Goal: Communication & Community: Connect with others

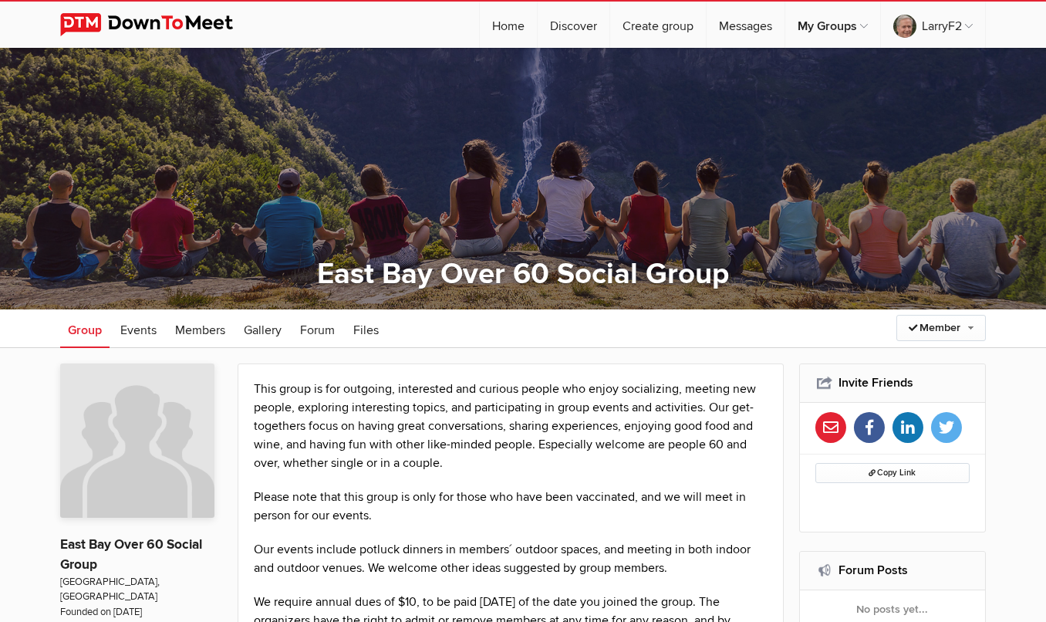
scroll to position [249, 0]
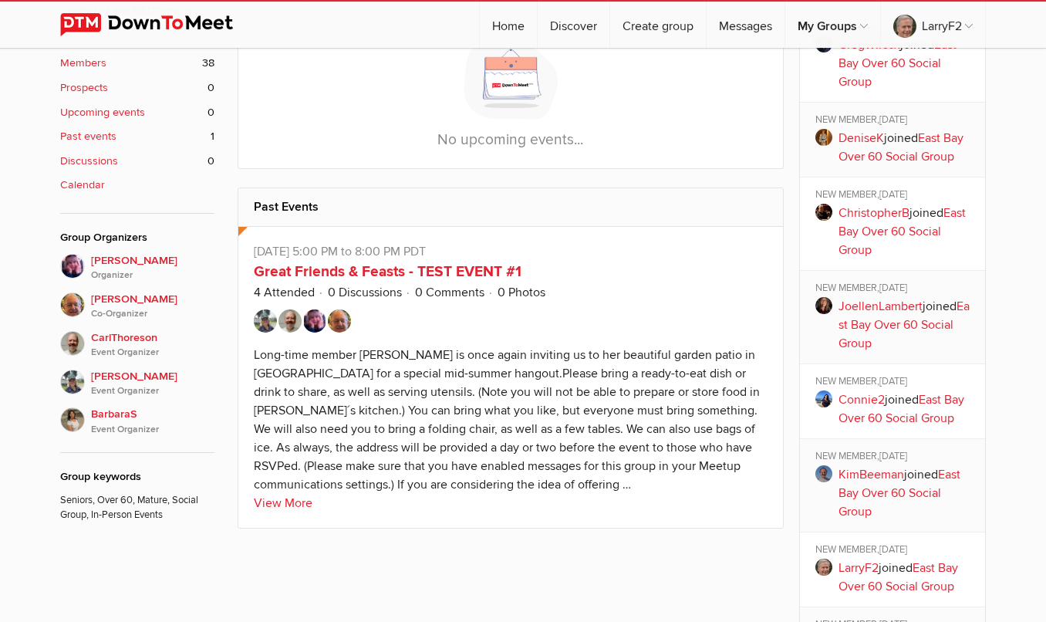
scroll to position [622, 0]
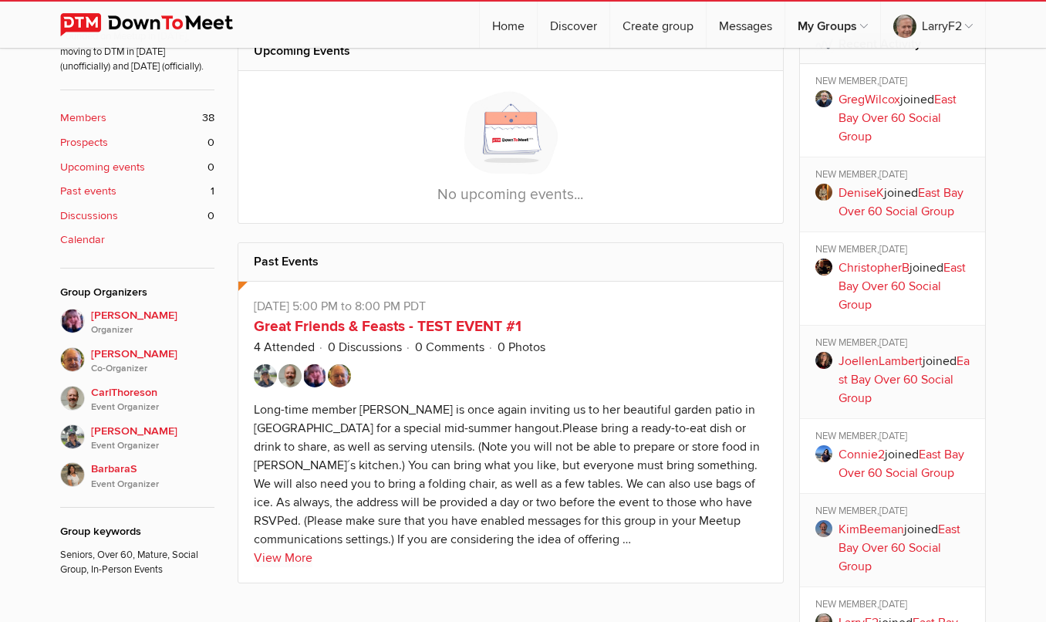
click at [871, 272] on link "ChristopherB" at bounding box center [874, 267] width 71 height 15
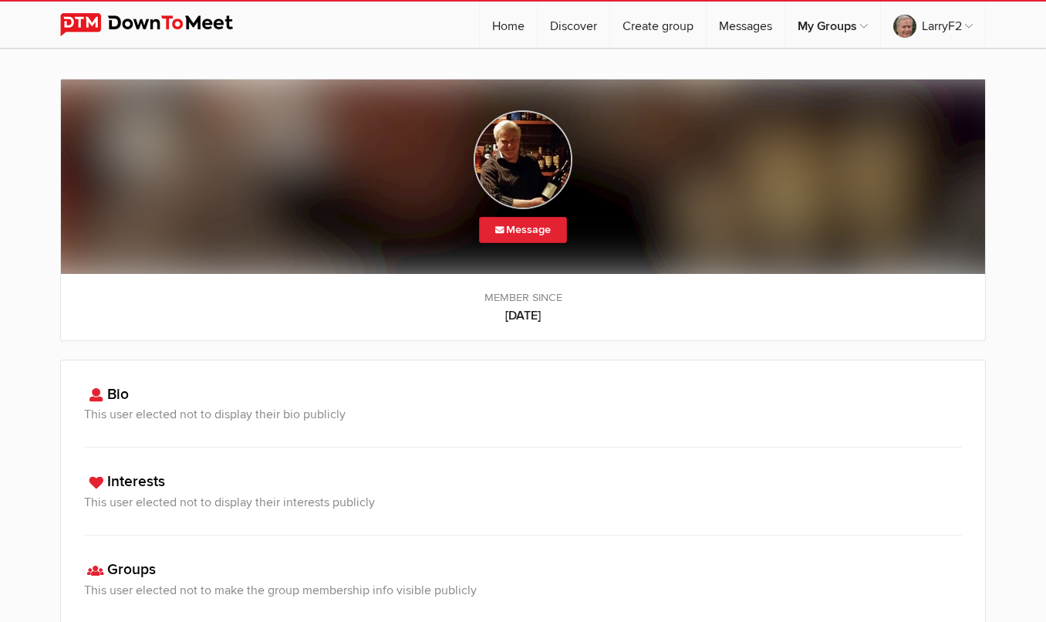
scroll to position [7, 0]
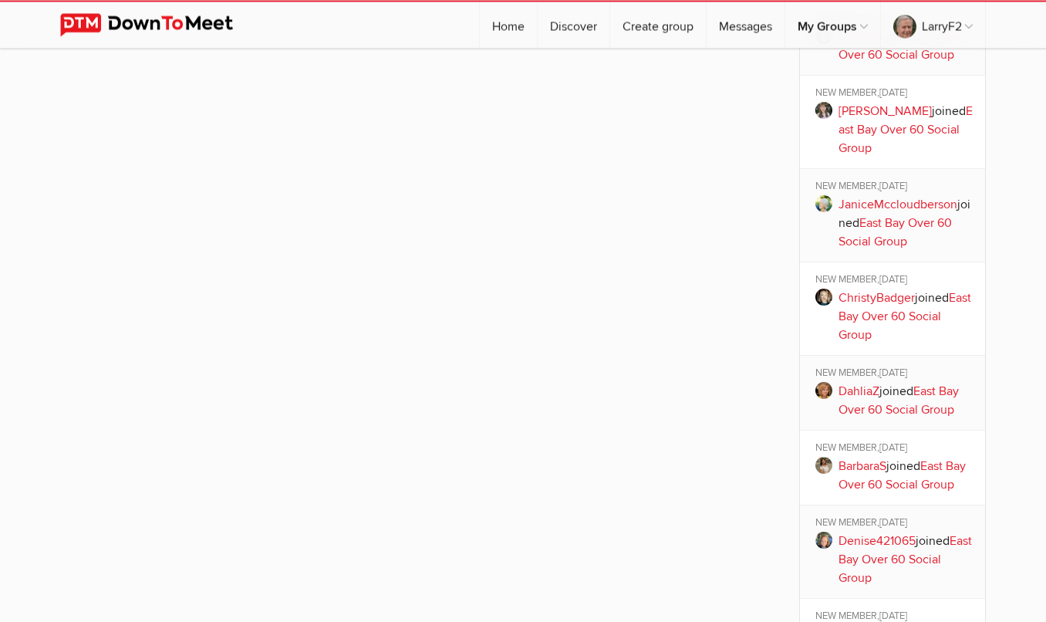
scroll to position [1617, 0]
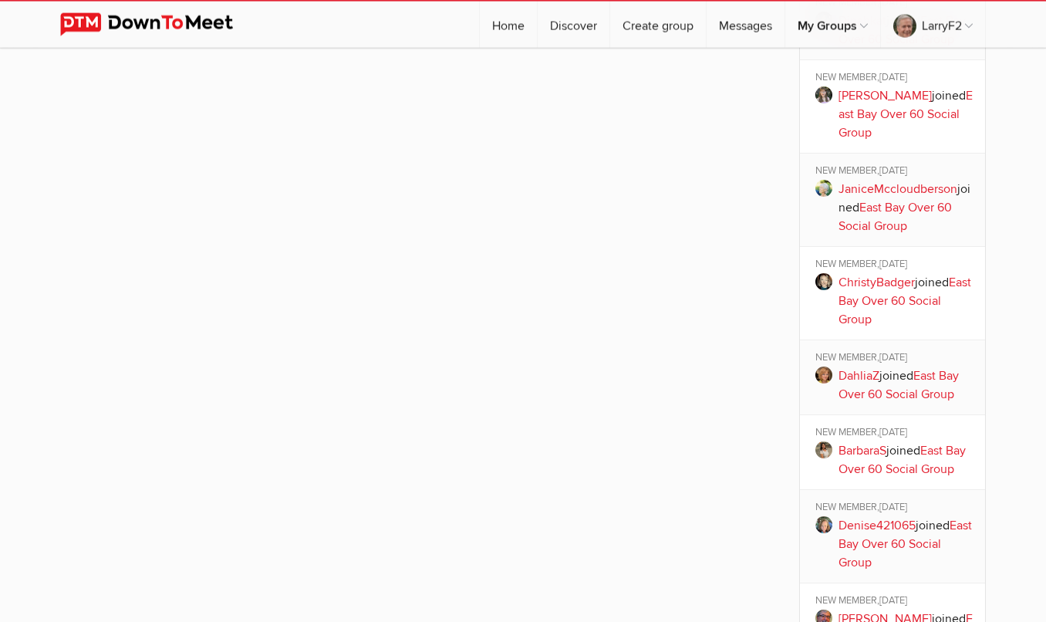
click at [869, 290] on link "ChristyBadger" at bounding box center [877, 282] width 76 height 15
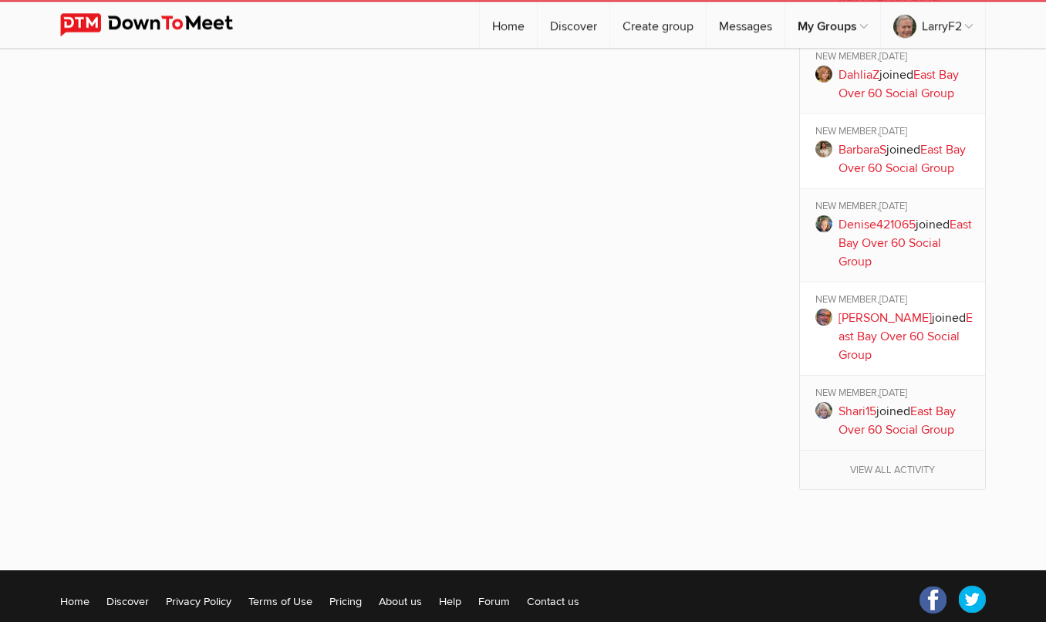
scroll to position [1921, 0]
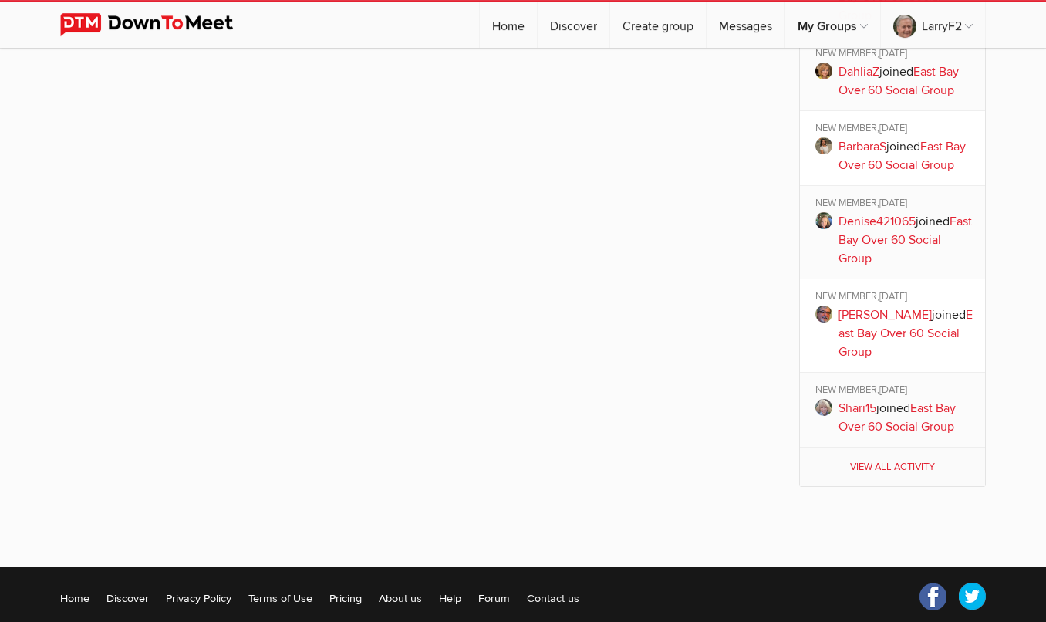
click at [886, 486] on link "View all activity" at bounding box center [893, 467] width 186 height 39
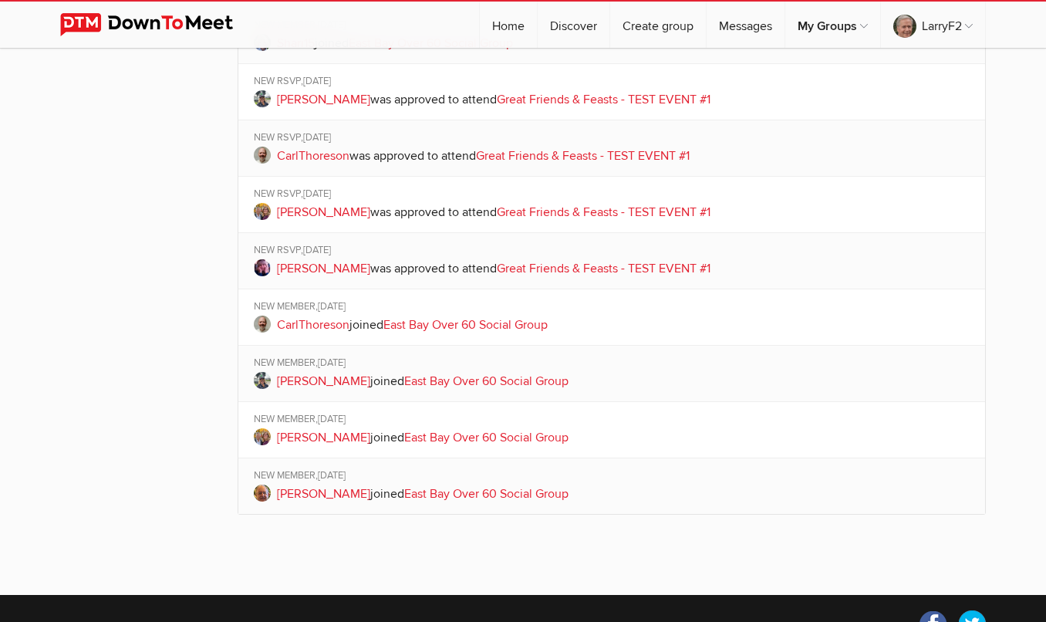
scroll to position [1465, 0]
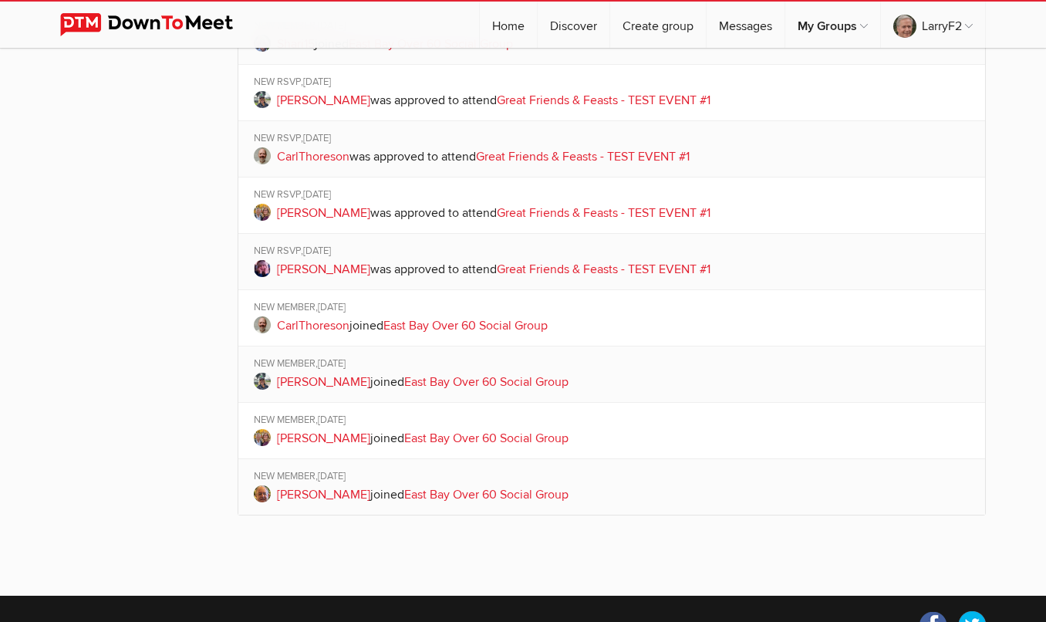
click at [333, 326] on link "CarlThoreson" at bounding box center [313, 325] width 73 height 15
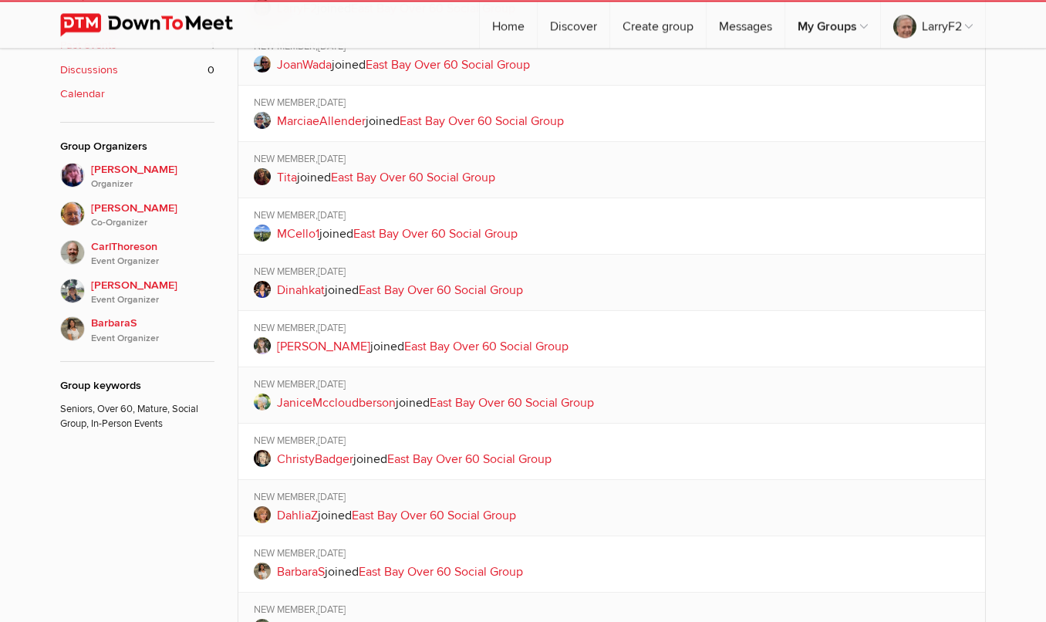
scroll to position [772, 0]
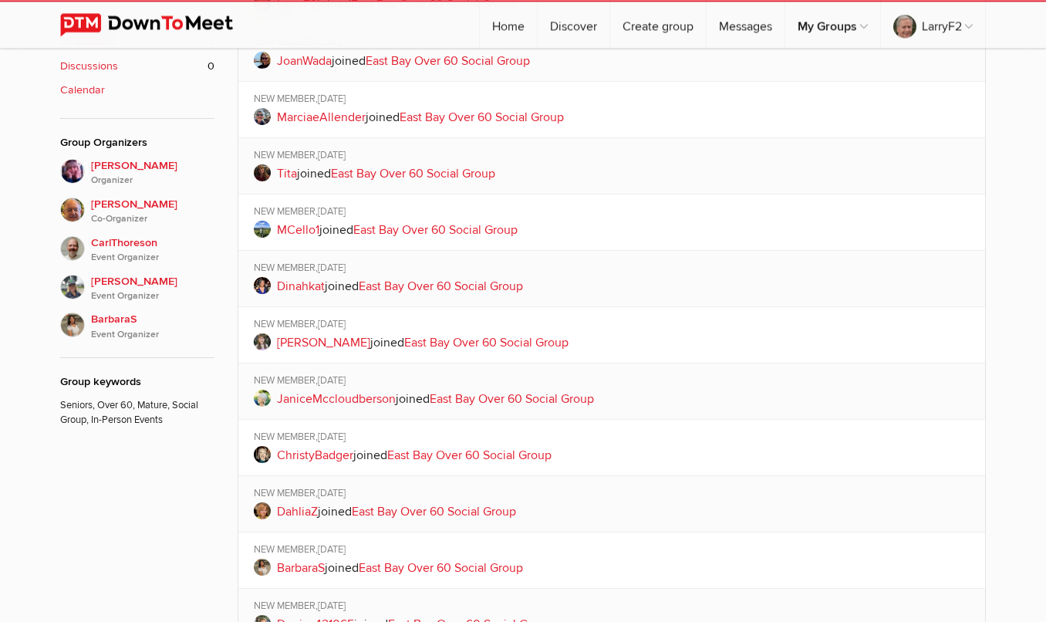
click at [304, 341] on link "[PERSON_NAME]" at bounding box center [323, 342] width 93 height 15
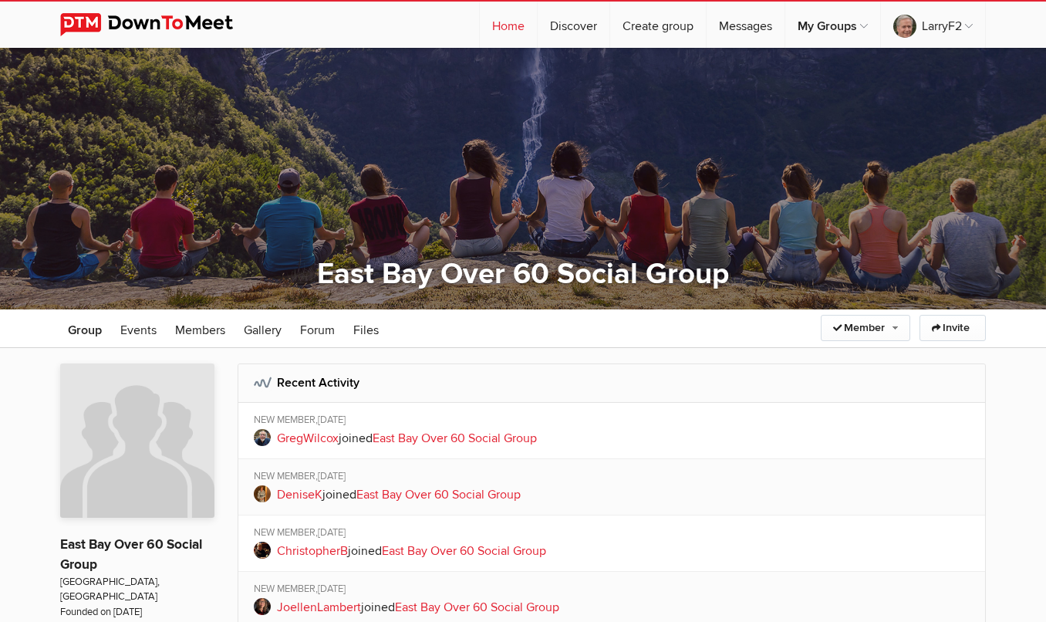
click at [505, 25] on link "Home" at bounding box center [508, 25] width 57 height 46
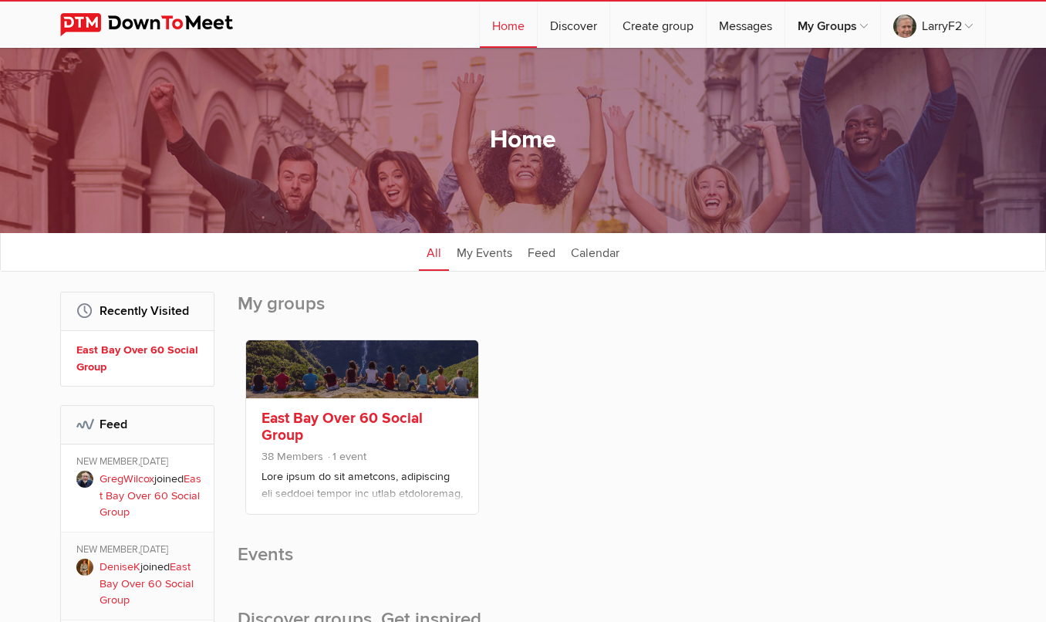
click at [328, 382] on link at bounding box center [362, 369] width 232 height 58
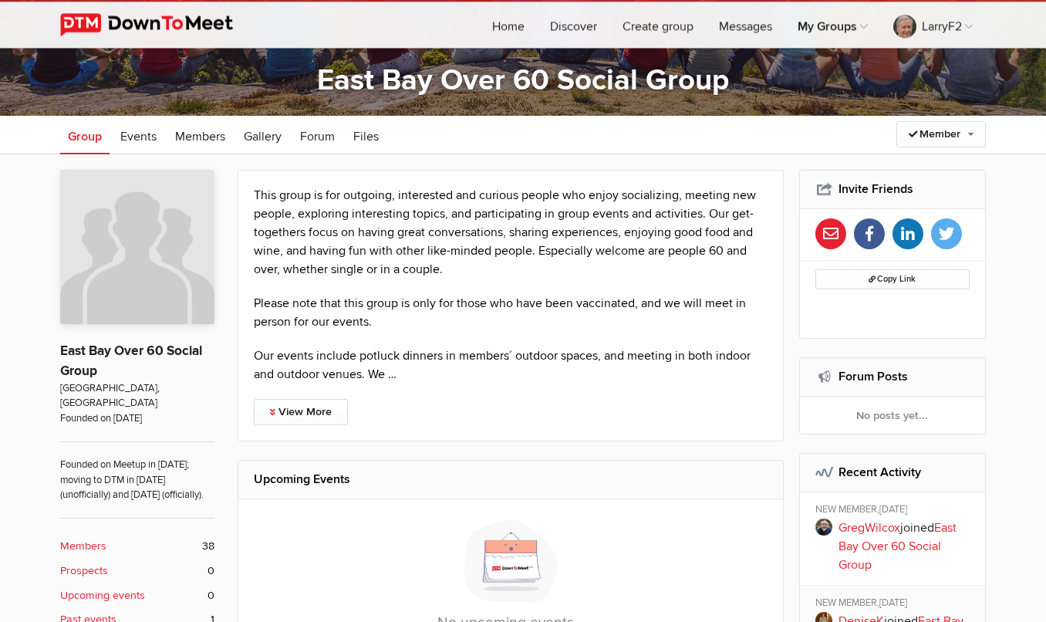
scroll to position [190, 0]
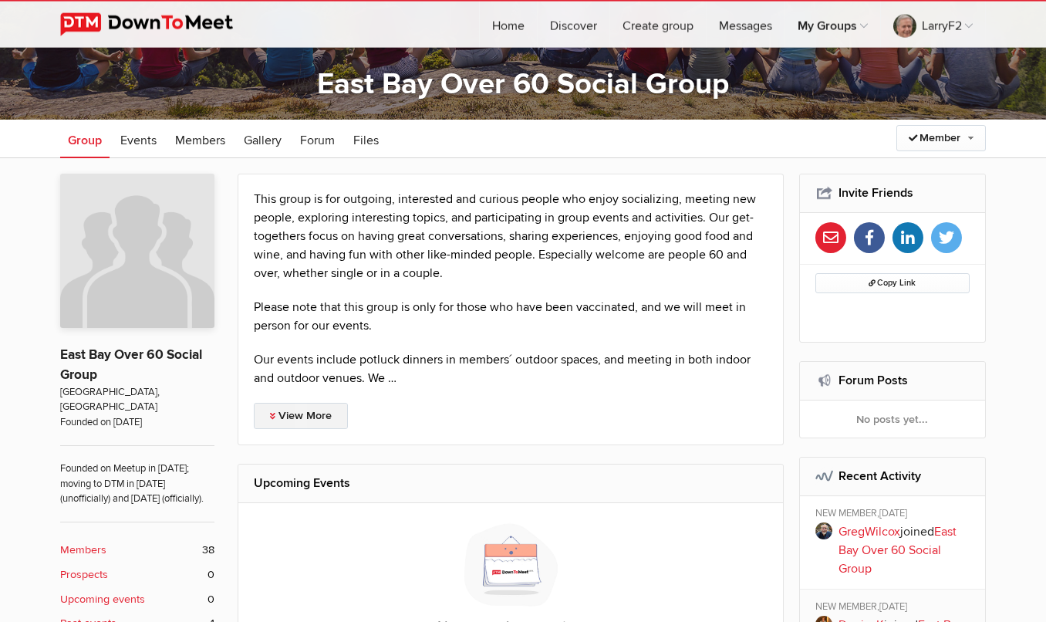
click at [286, 414] on link "View More" at bounding box center [301, 416] width 94 height 26
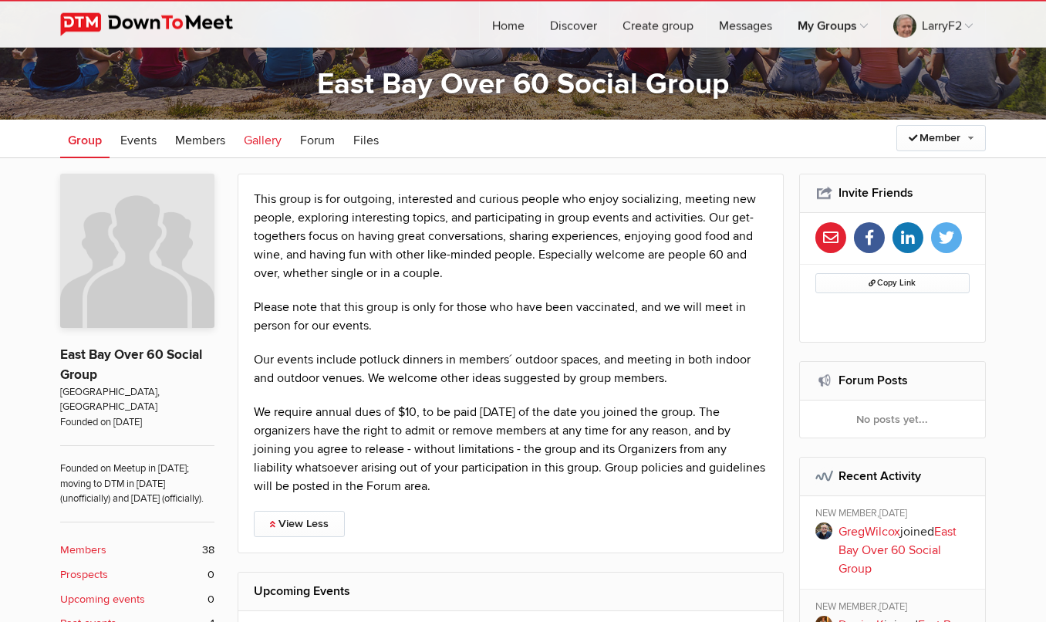
click at [259, 140] on span "Gallery" at bounding box center [263, 140] width 38 height 15
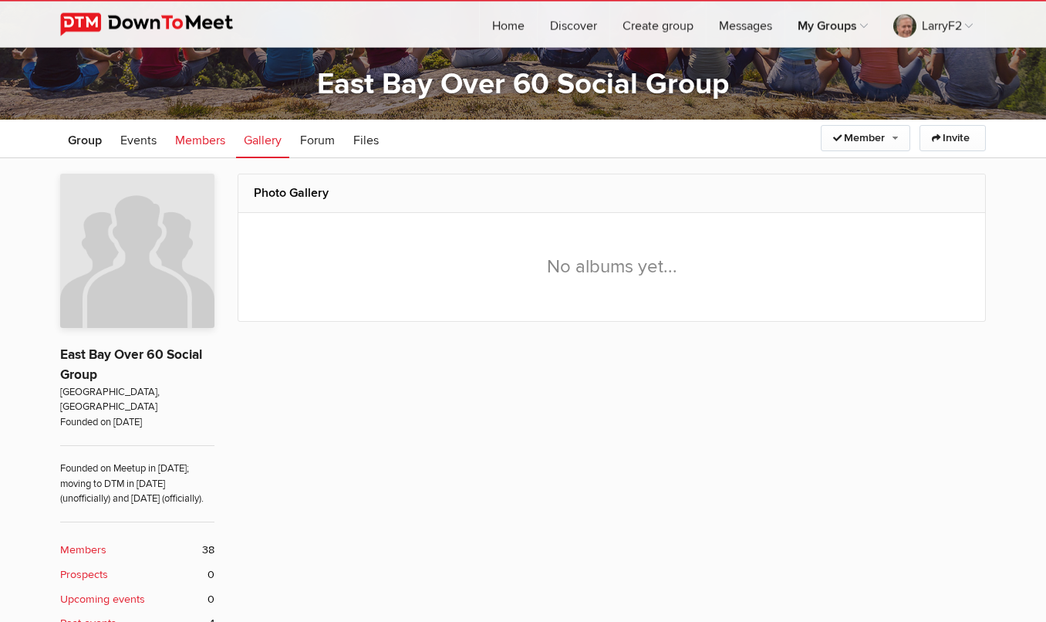
click at [209, 140] on span "Members" at bounding box center [200, 140] width 50 height 15
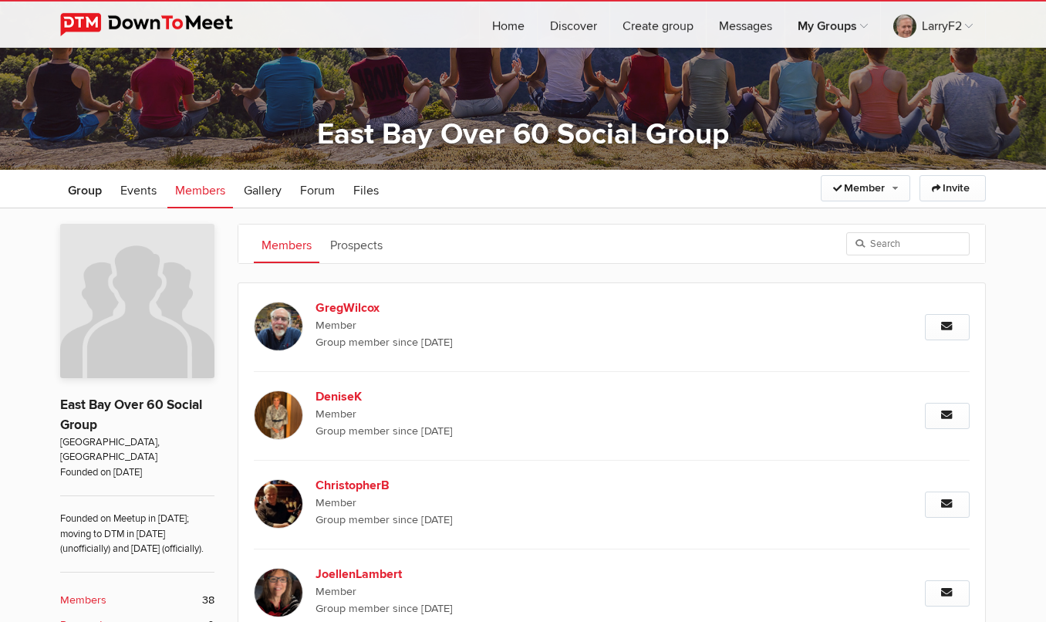
scroll to position [130, 0]
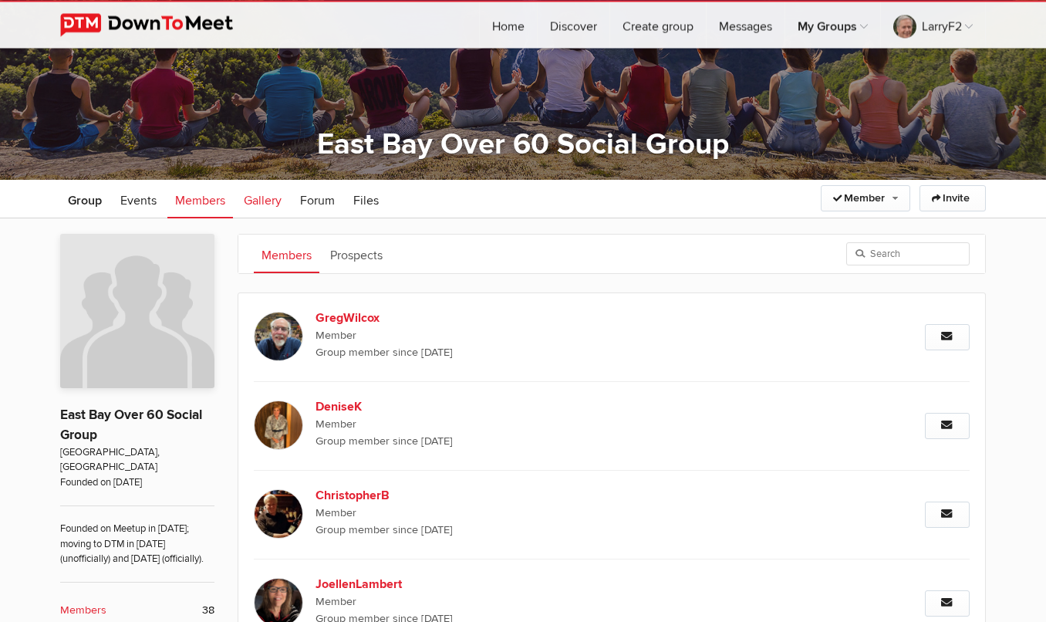
click at [264, 198] on span "Gallery" at bounding box center [263, 200] width 38 height 15
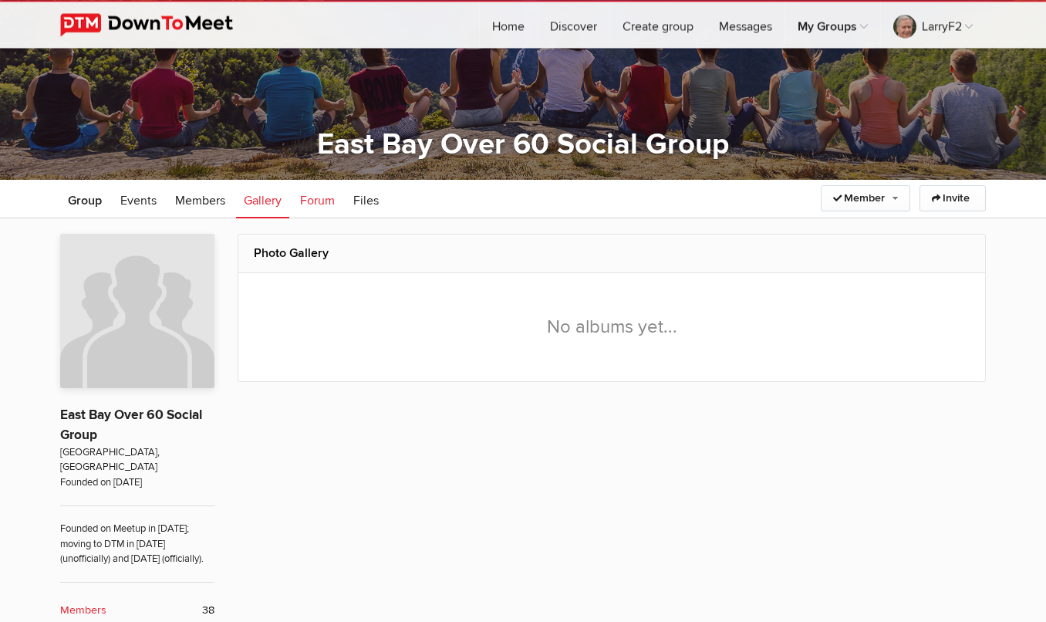
click at [320, 203] on span "Forum" at bounding box center [317, 200] width 35 height 15
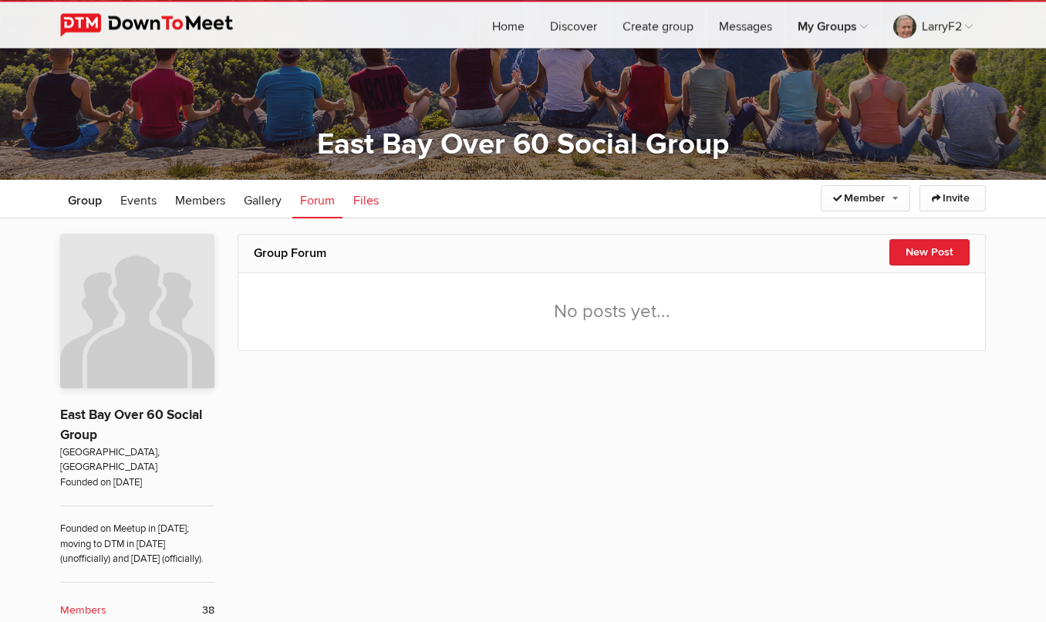
click at [366, 202] on span "Files" at bounding box center [365, 200] width 25 height 15
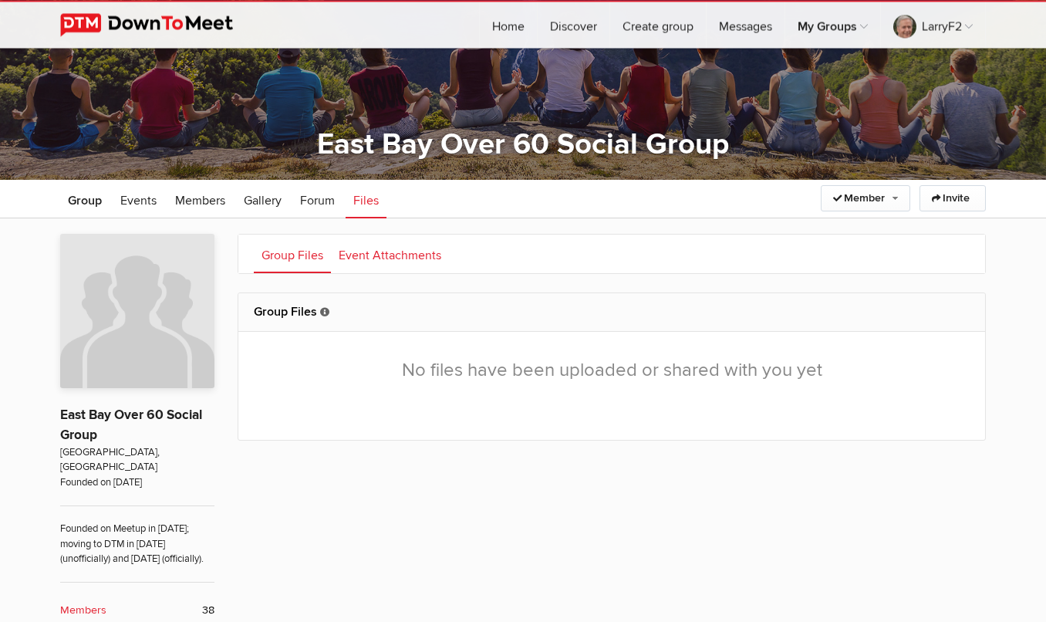
click at [376, 253] on link "Event Attachments" at bounding box center [390, 254] width 118 height 39
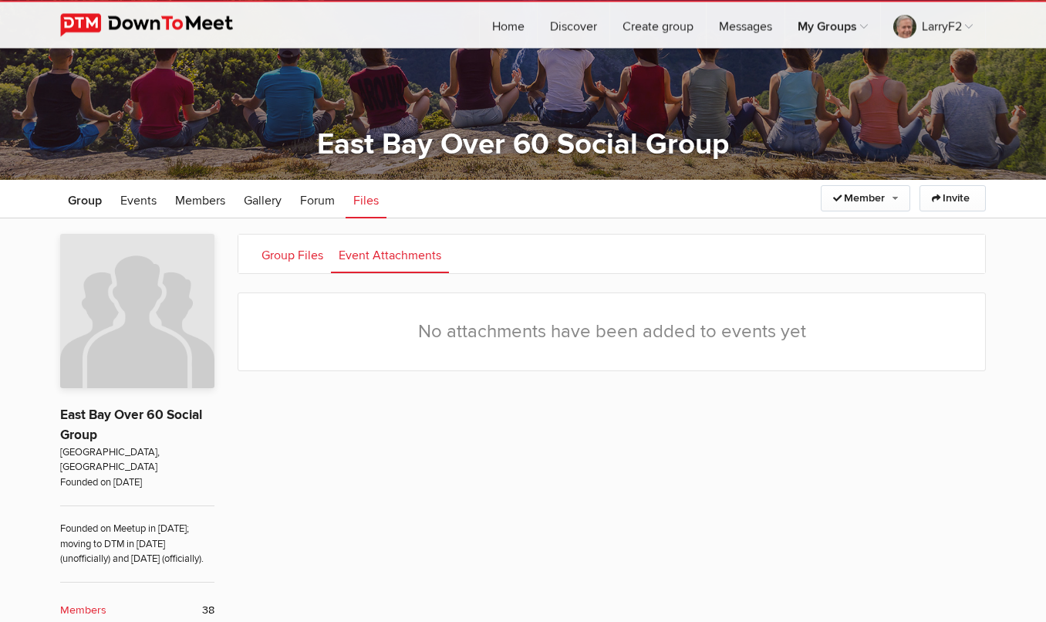
click at [289, 250] on link "Group Files" at bounding box center [292, 254] width 77 height 39
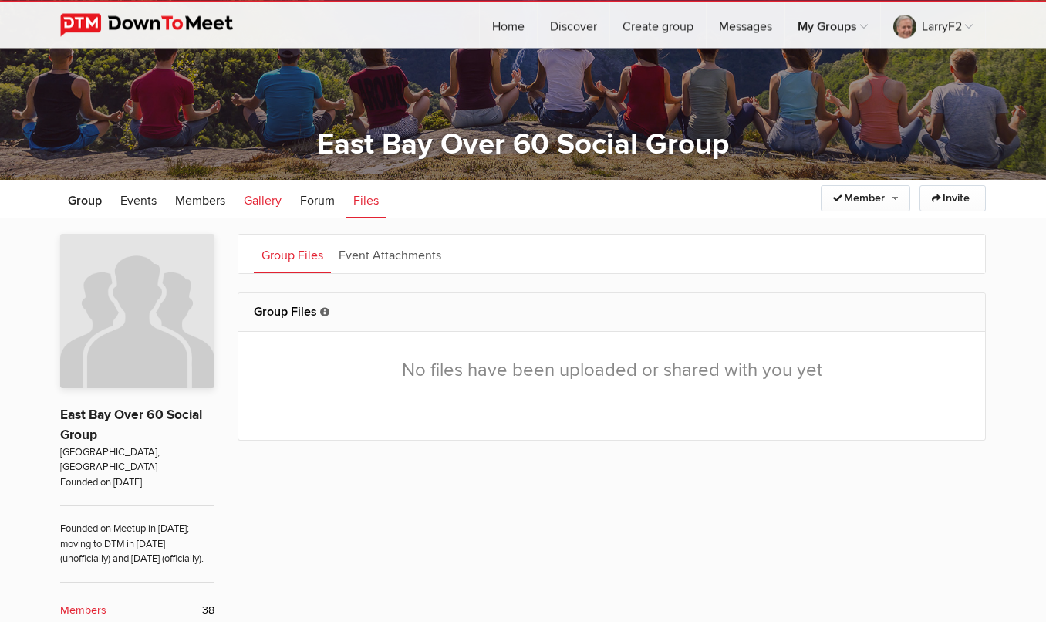
scroll to position [127, 0]
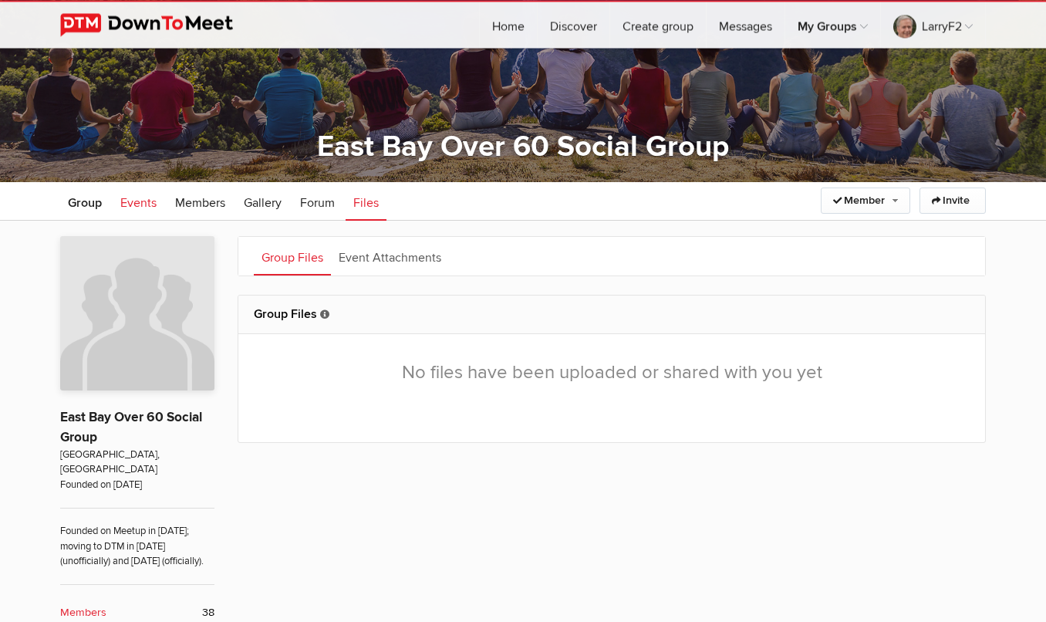
click at [134, 202] on span "Events" at bounding box center [138, 202] width 36 height 15
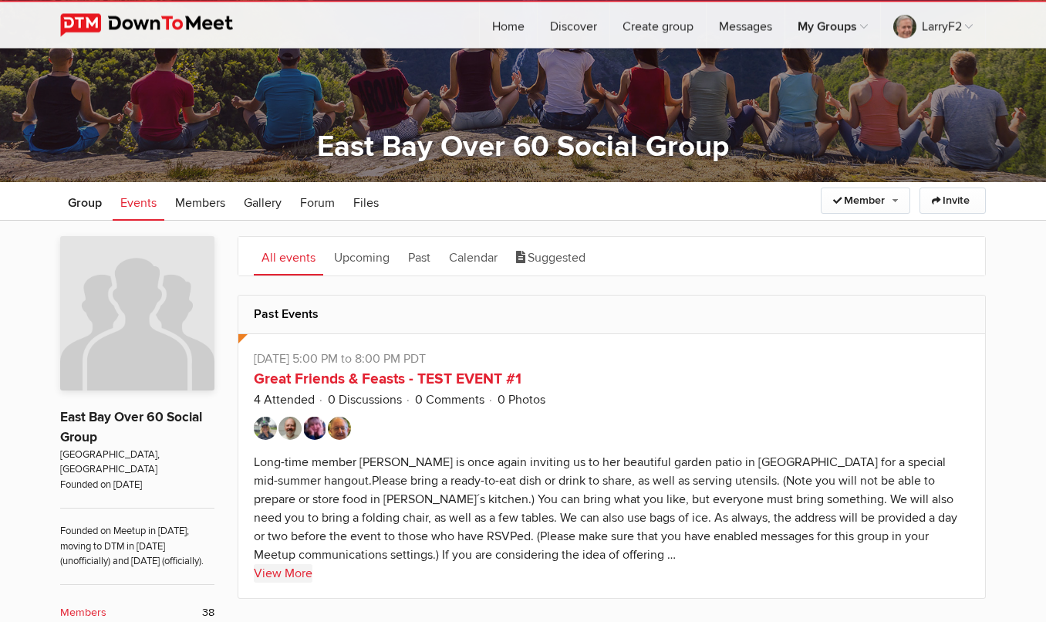
click at [286, 573] on link "View More" at bounding box center [283, 573] width 59 height 19
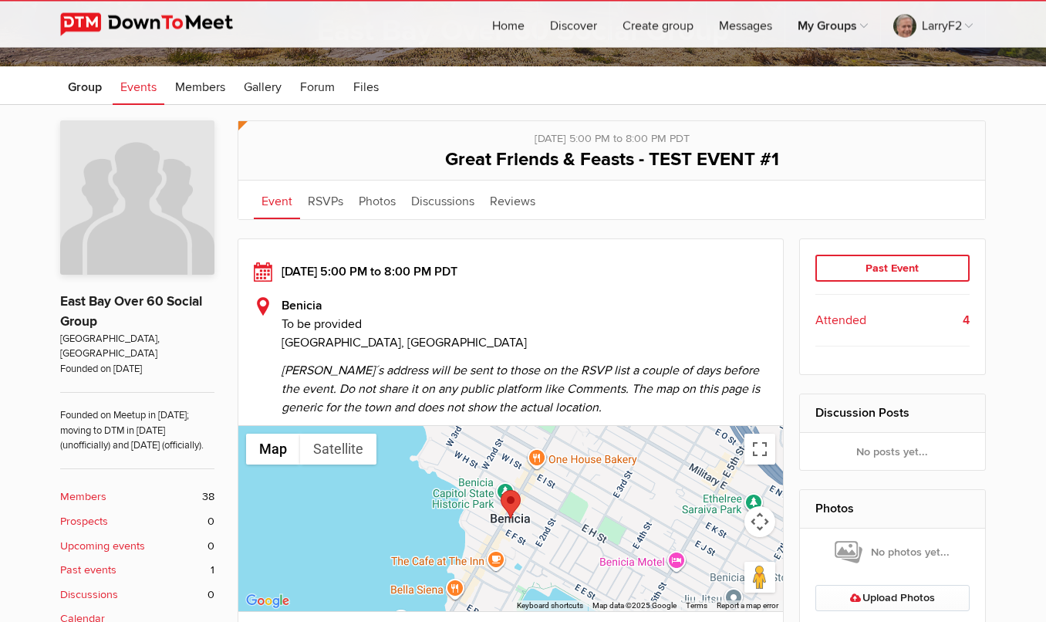
scroll to position [240, 0]
